Goal: Task Accomplishment & Management: Manage account settings

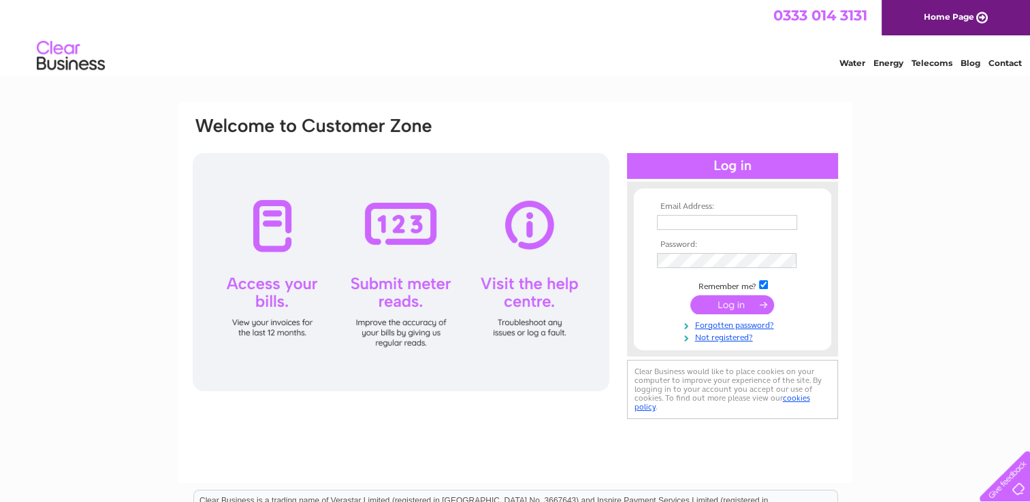
type input "[EMAIL_ADDRESS][DOMAIN_NAME]"
click at [730, 306] on input "submit" at bounding box center [732, 304] width 84 height 19
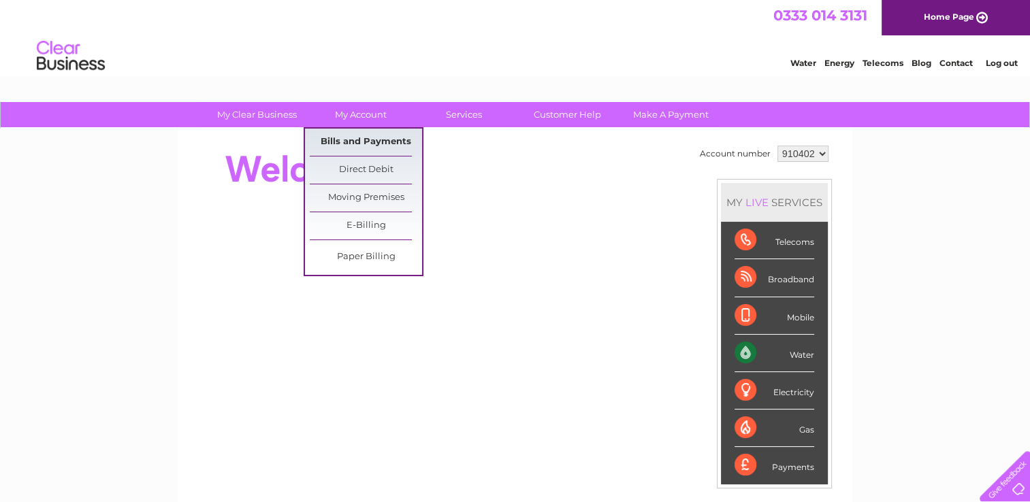
click at [361, 135] on link "Bills and Payments" at bounding box center [366, 142] width 112 height 27
click at [375, 140] on link "Bills and Payments" at bounding box center [366, 142] width 112 height 27
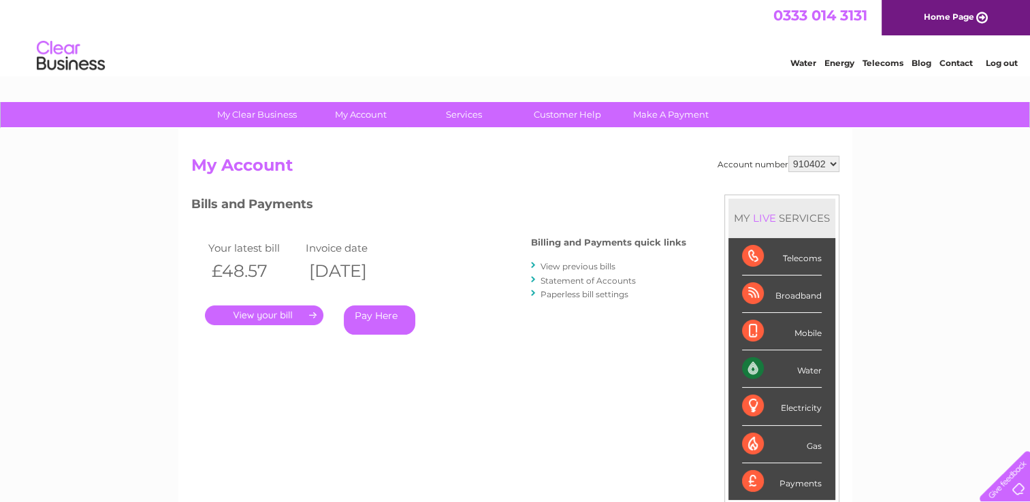
click at [267, 318] on link "." at bounding box center [264, 316] width 118 height 20
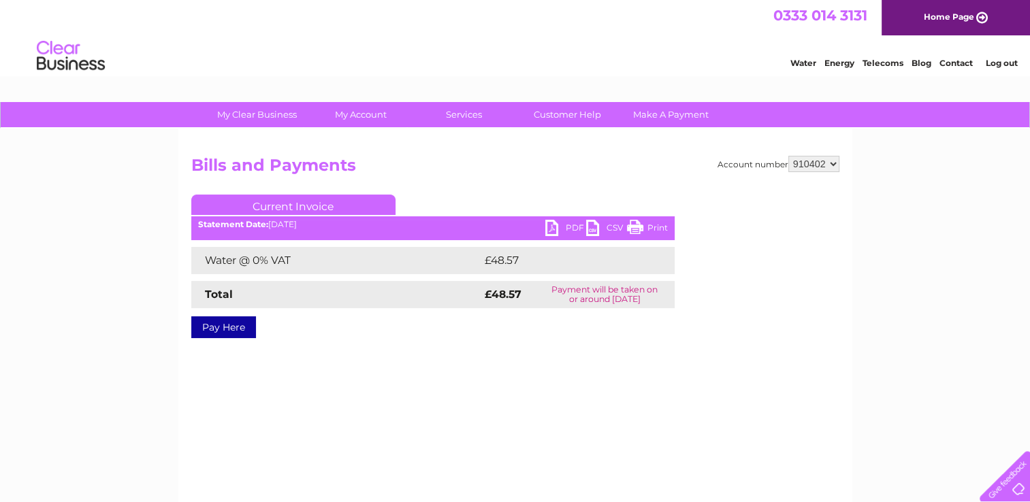
click at [553, 226] on link "PDF" at bounding box center [565, 230] width 41 height 20
